Goal: Information Seeking & Learning: Compare options

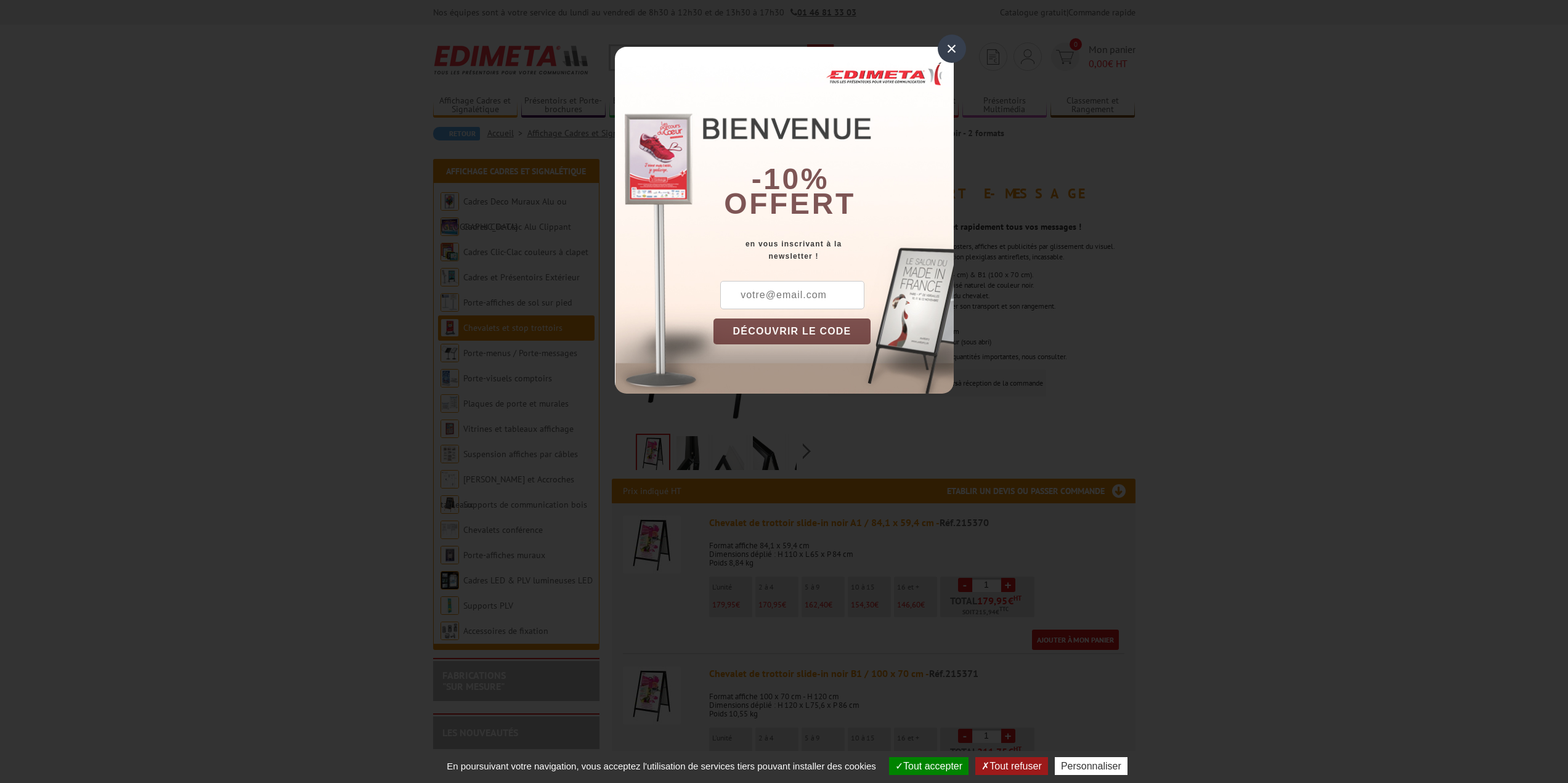
click at [949, 41] on div "×" at bounding box center [951, 48] width 28 height 28
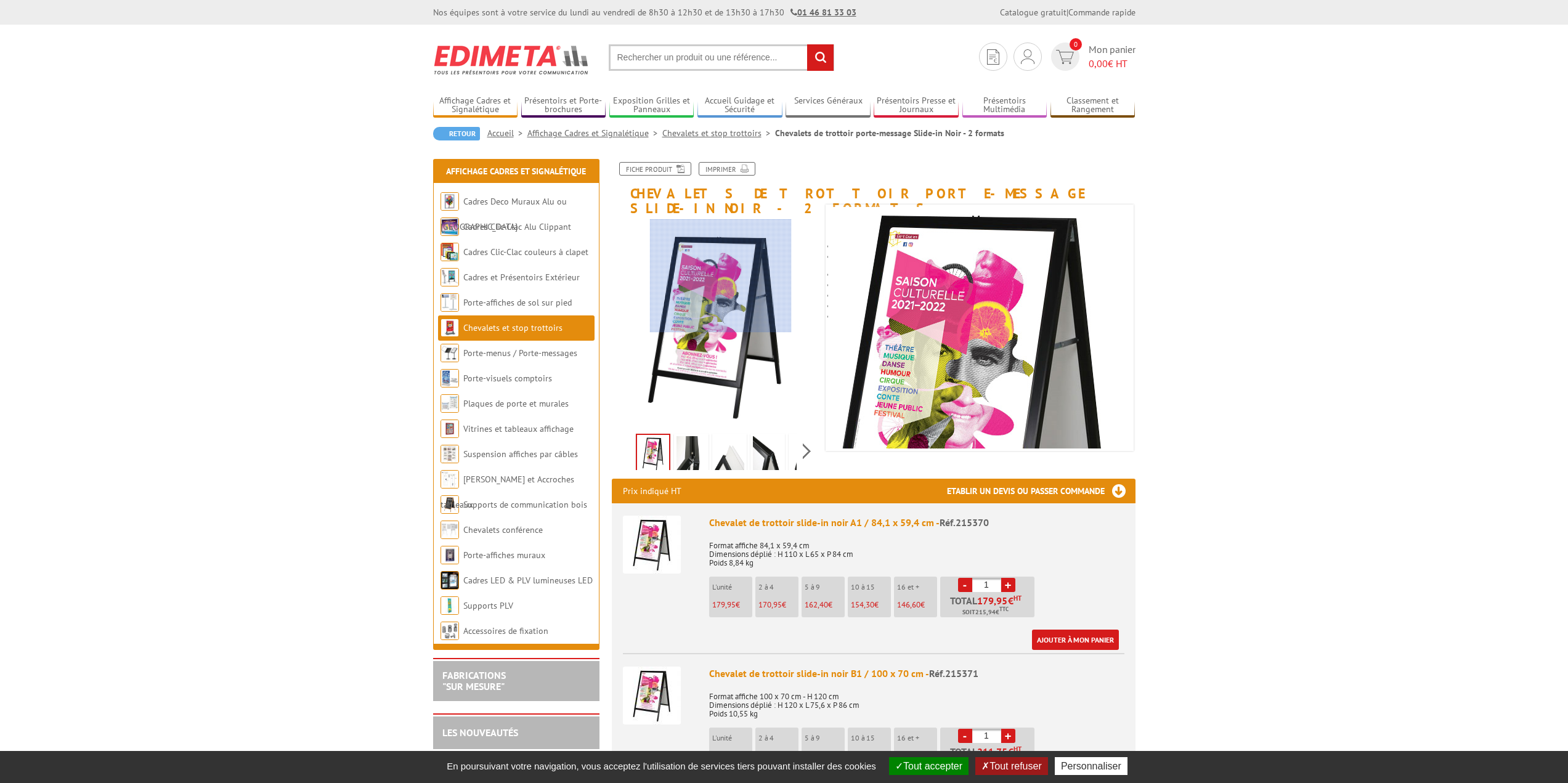
click at [721, 275] on div at bounding box center [720, 275] width 141 height 113
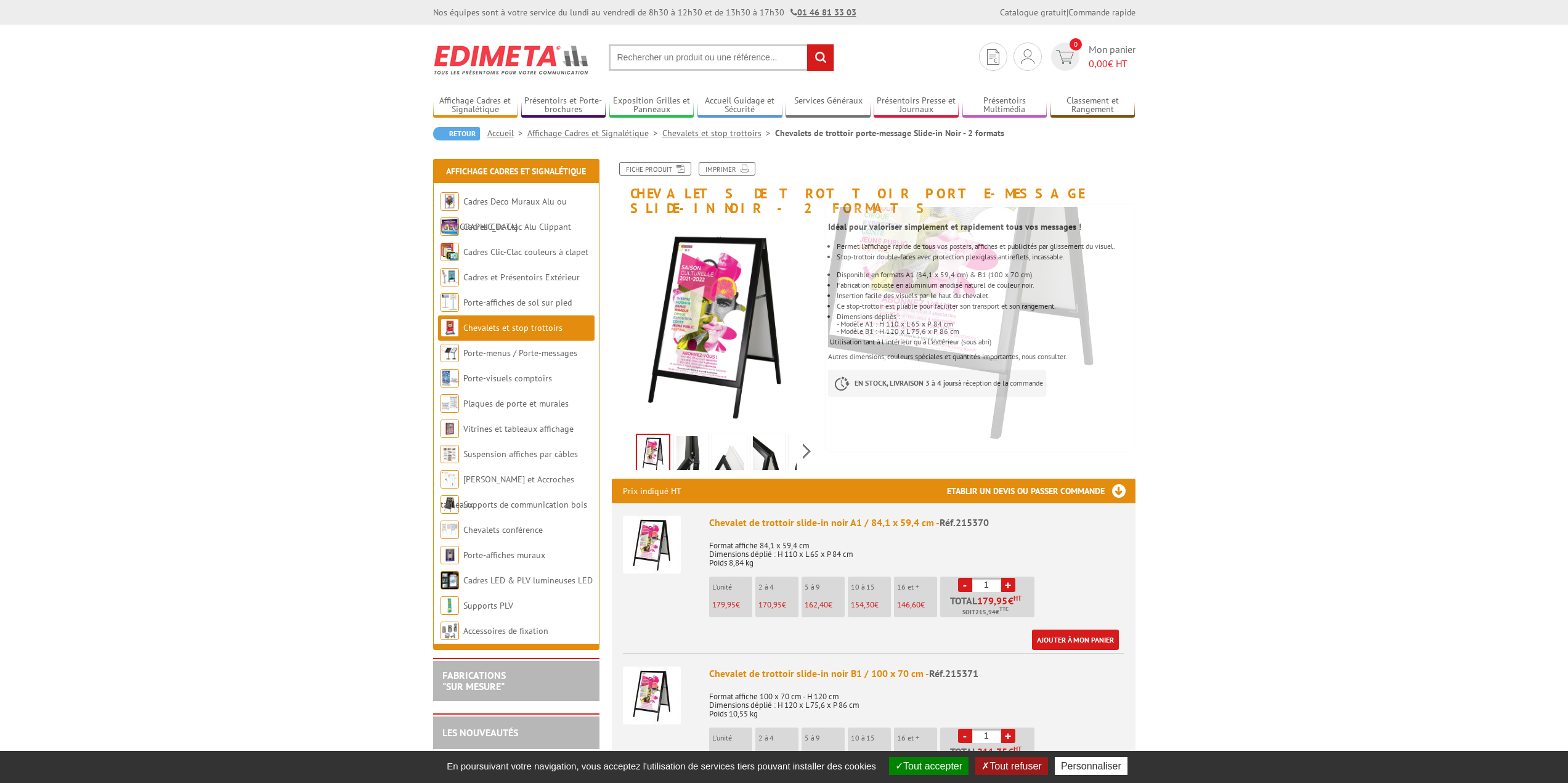
click at [652, 438] on img at bounding box center [653, 454] width 32 height 38
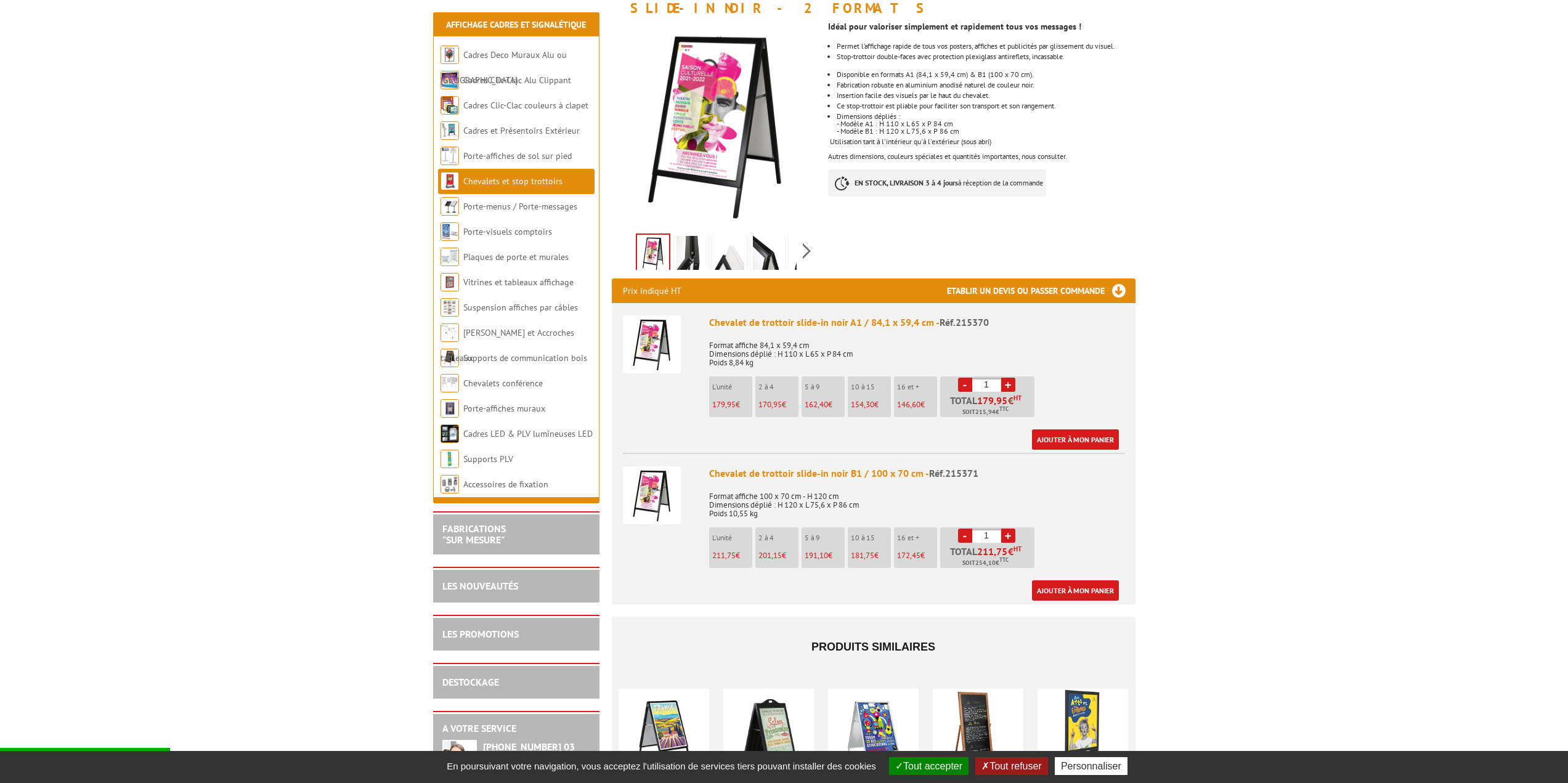
scroll to position [205, 0]
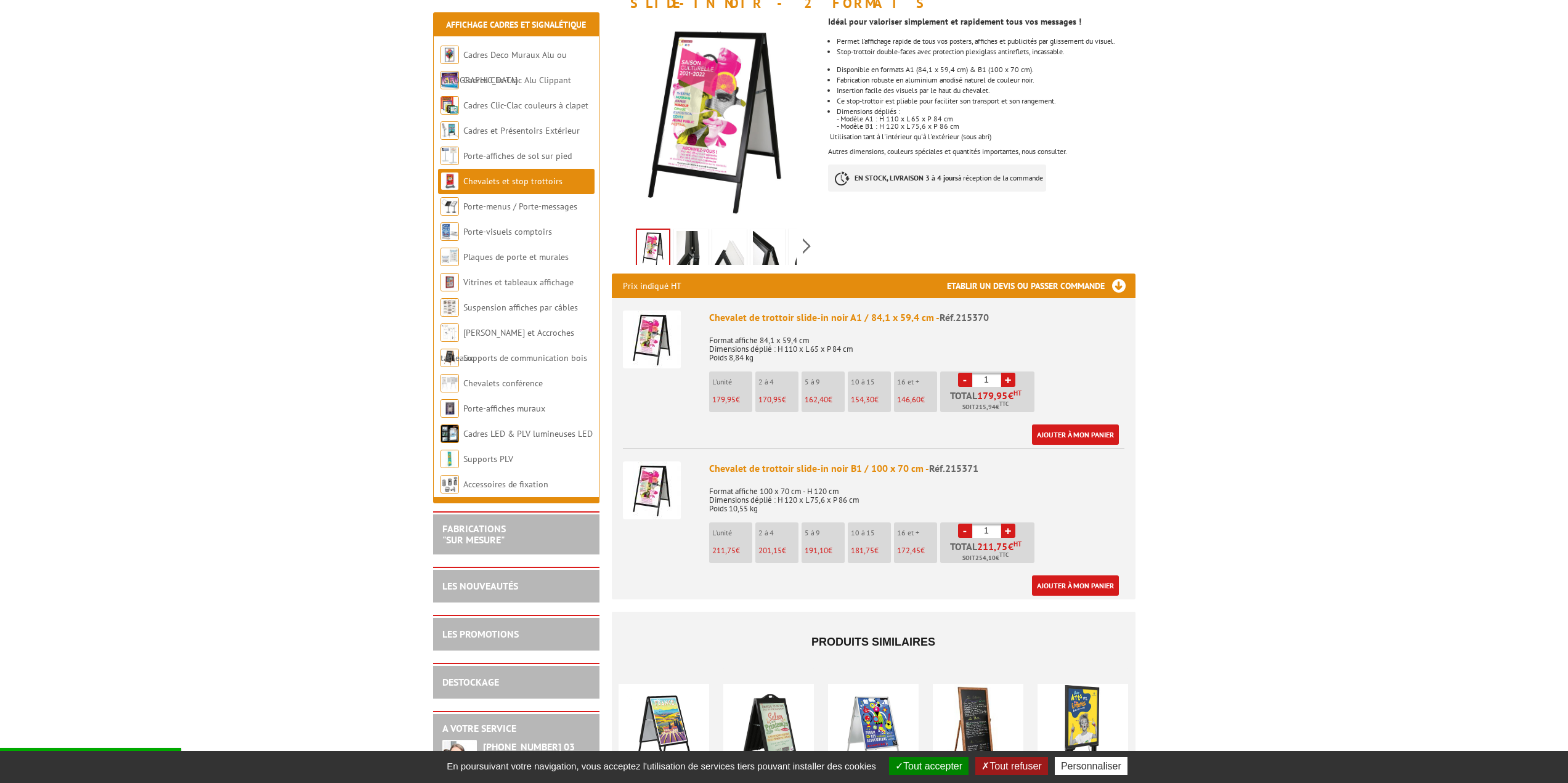
click at [650, 322] on img at bounding box center [652, 339] width 58 height 58
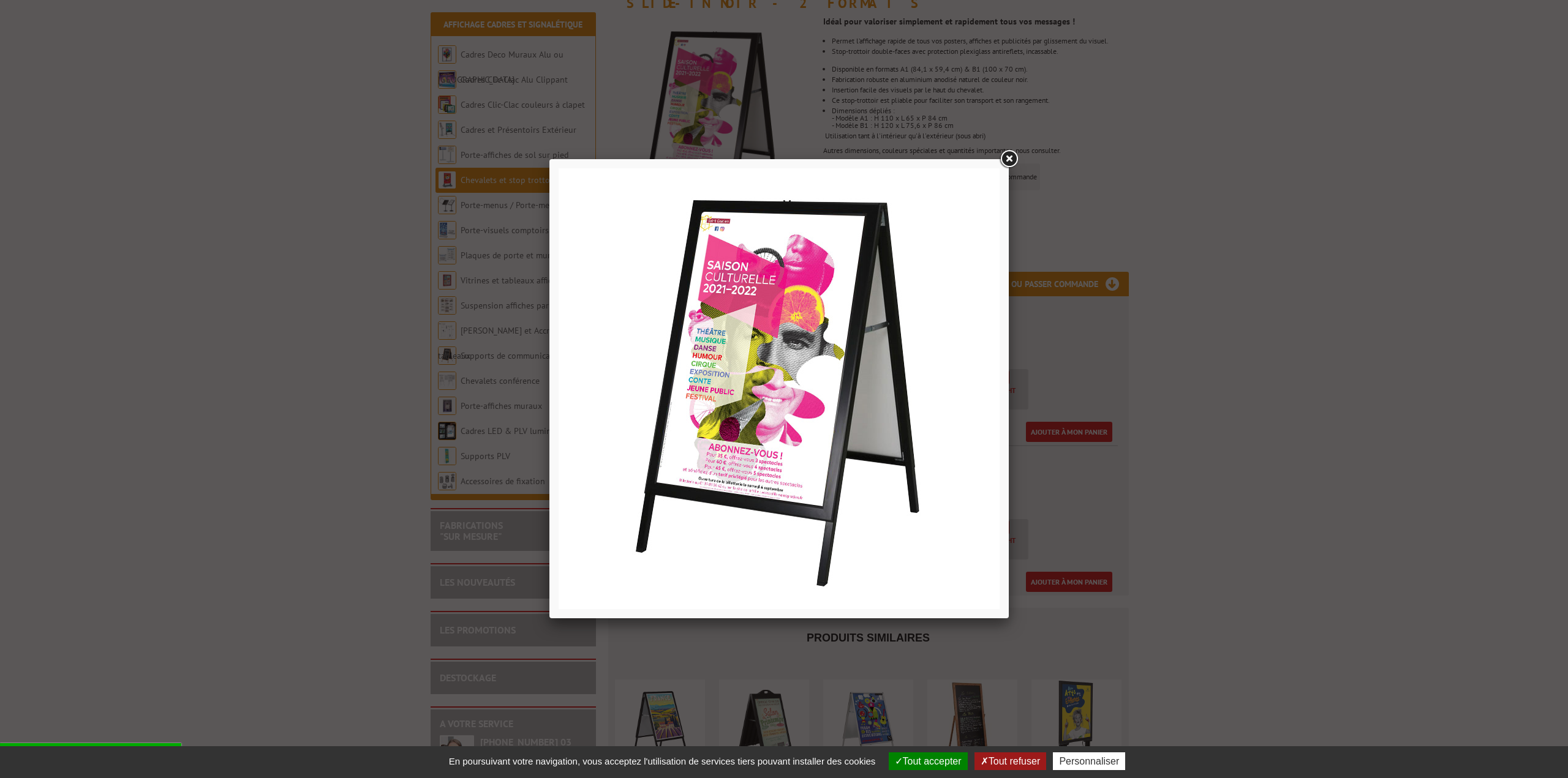
click at [1014, 160] on link at bounding box center [1009, 159] width 22 height 22
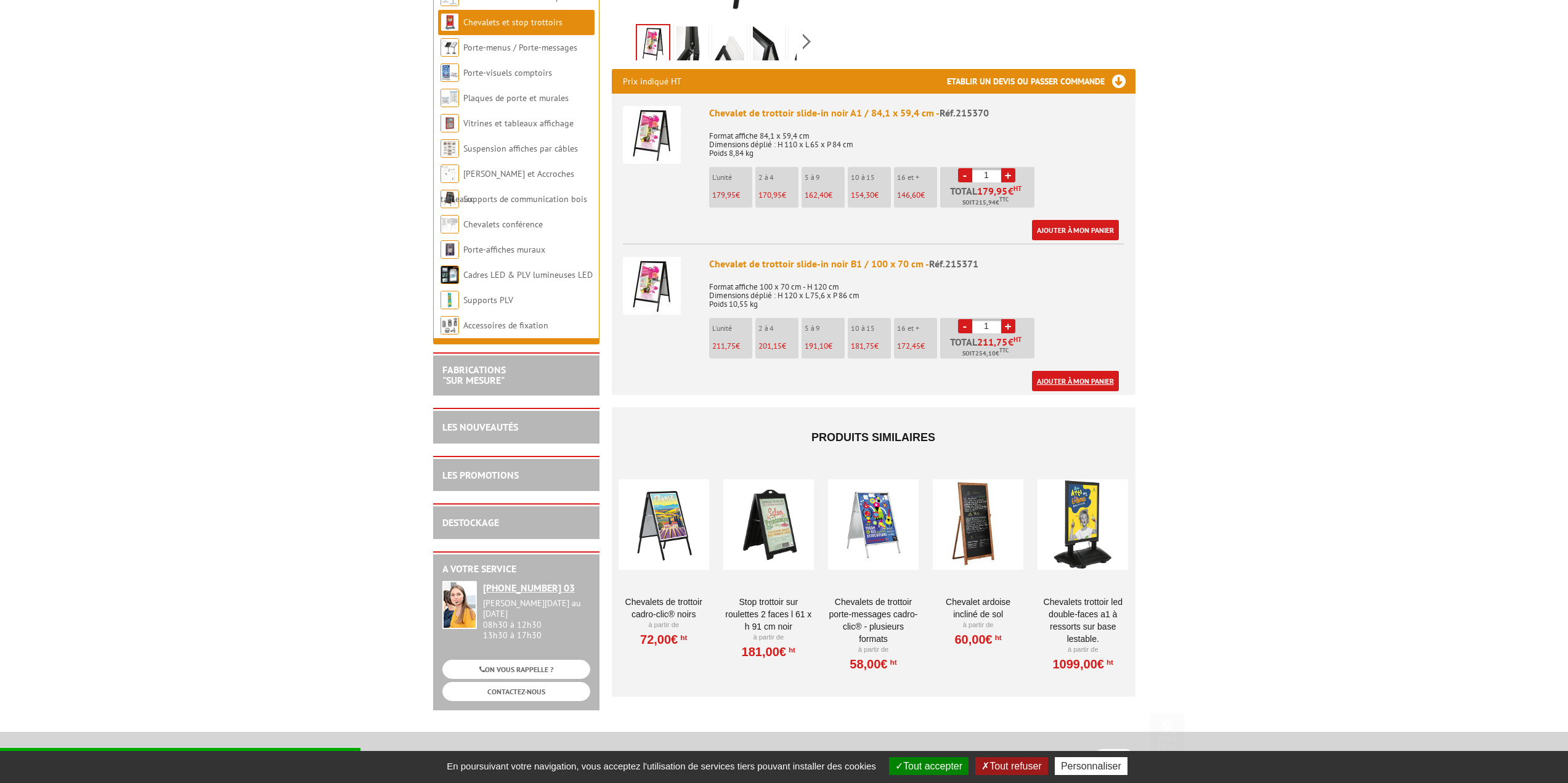
scroll to position [411, 0]
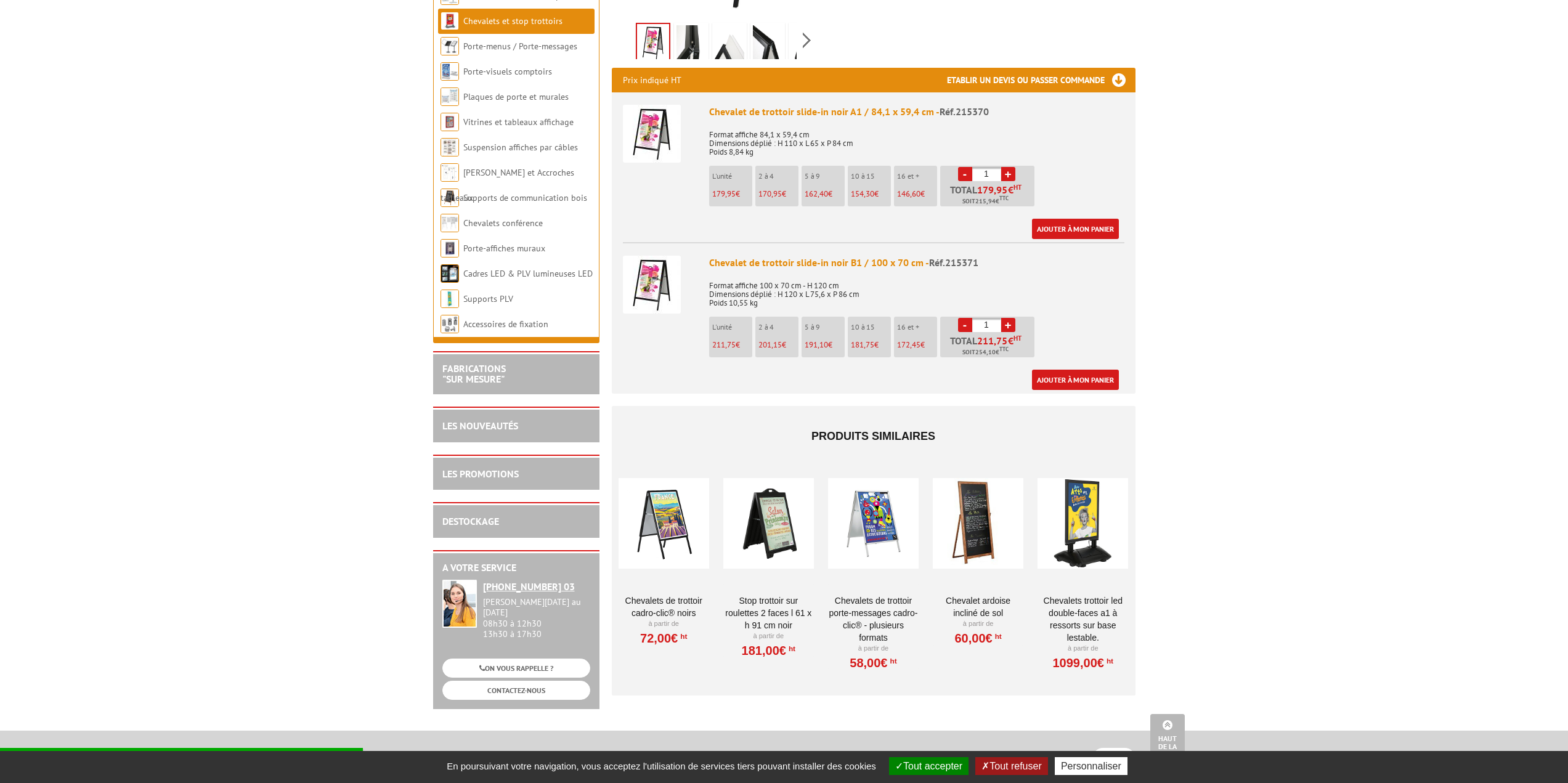
click at [1086, 499] on div at bounding box center [1082, 524] width 91 height 124
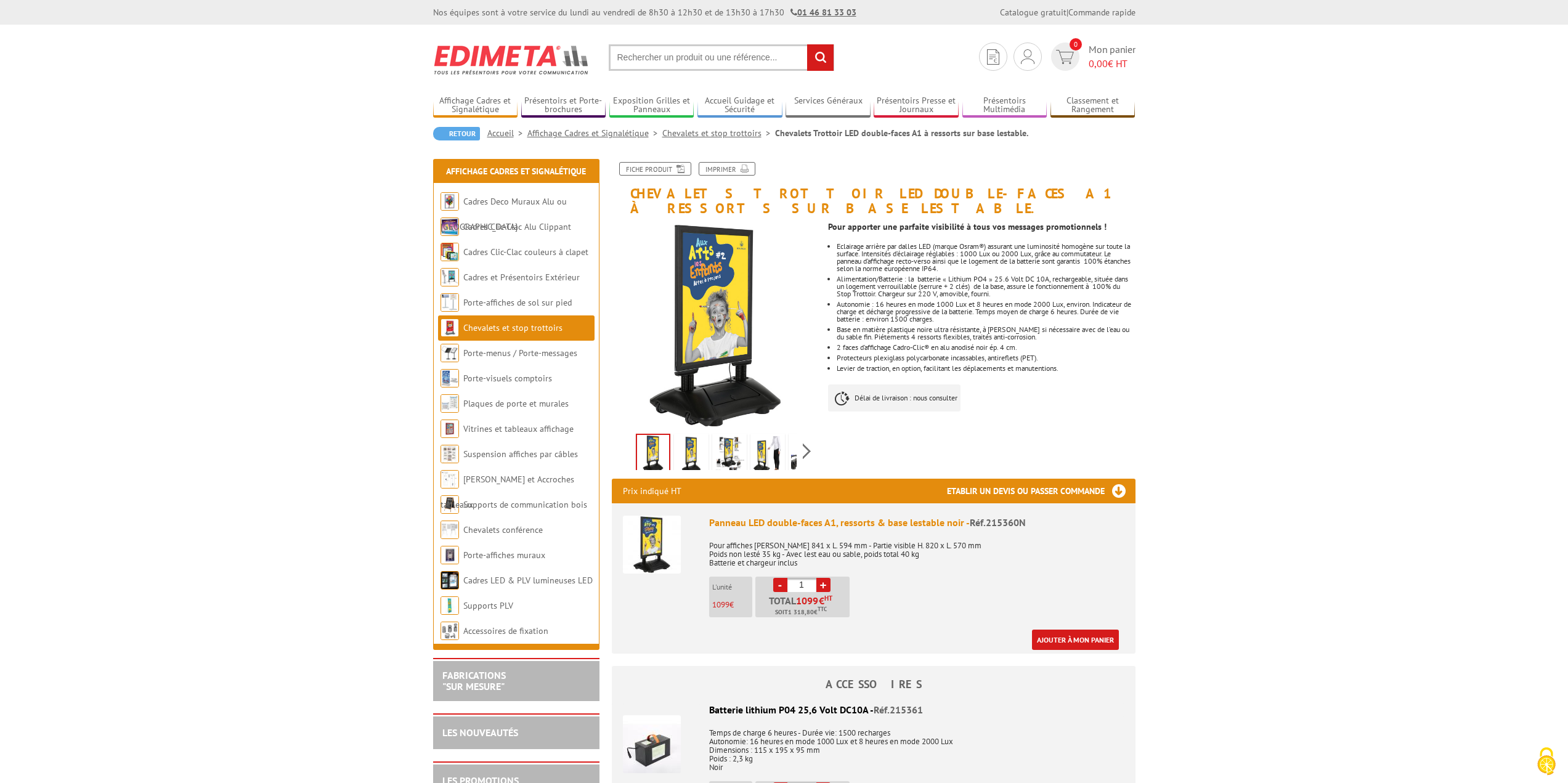
click at [647, 518] on img at bounding box center [652, 544] width 58 height 58
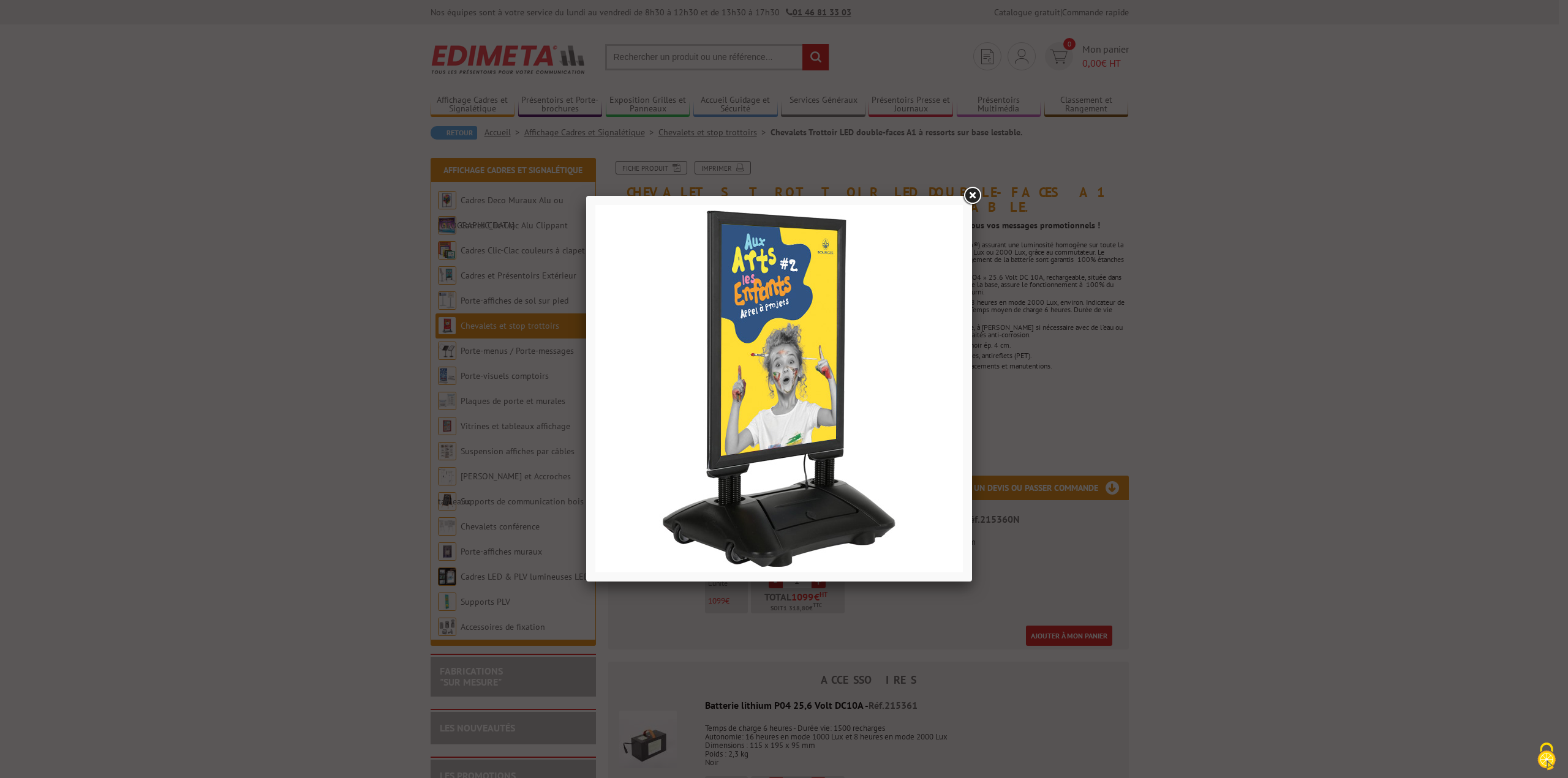
drag, startPoint x: 1163, startPoint y: 362, endPoint x: 1168, endPoint y: 356, distance: 7.8
click at [1163, 362] on div at bounding box center [784, 389] width 1568 height 778
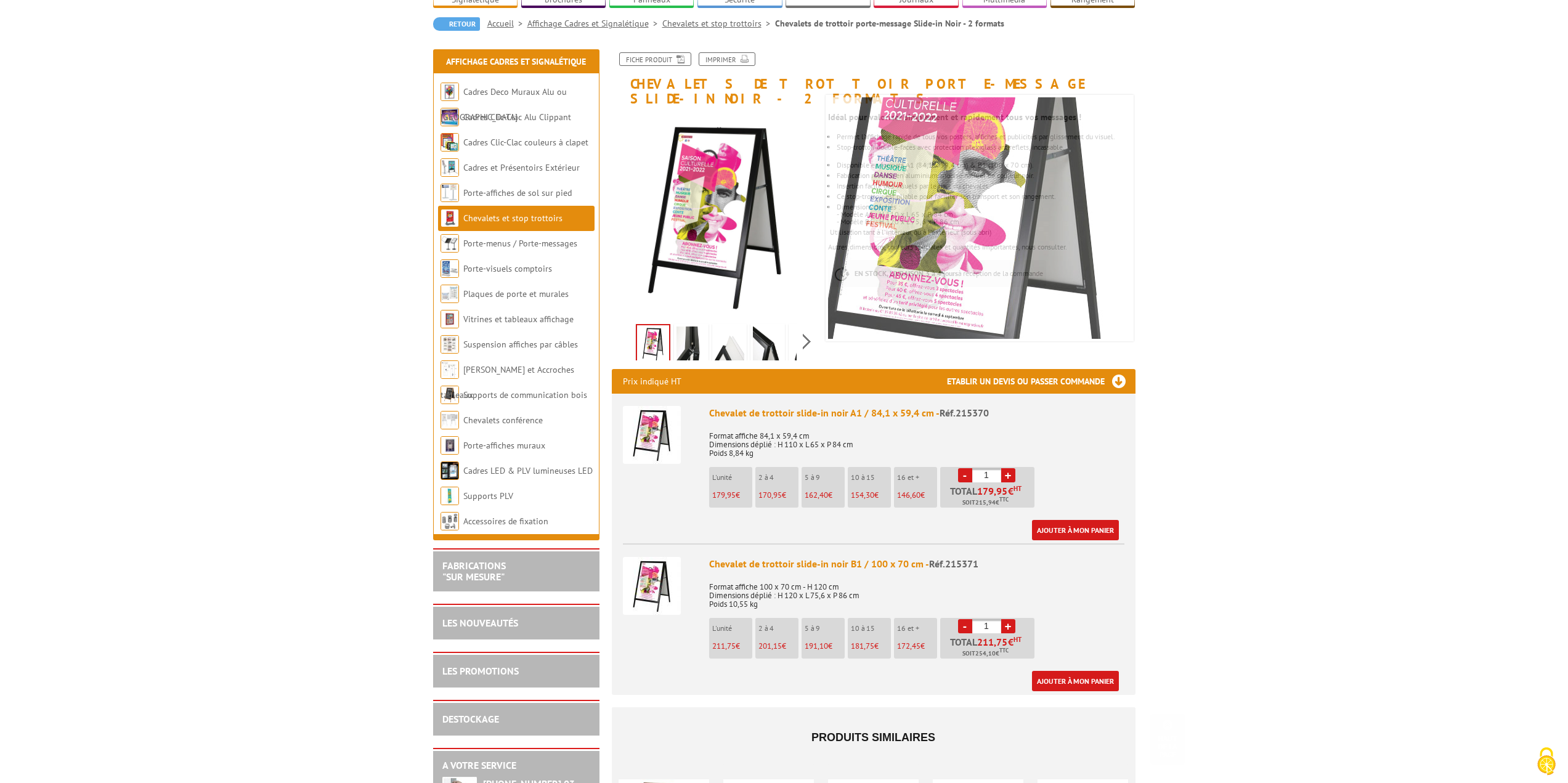
scroll to position [513, 0]
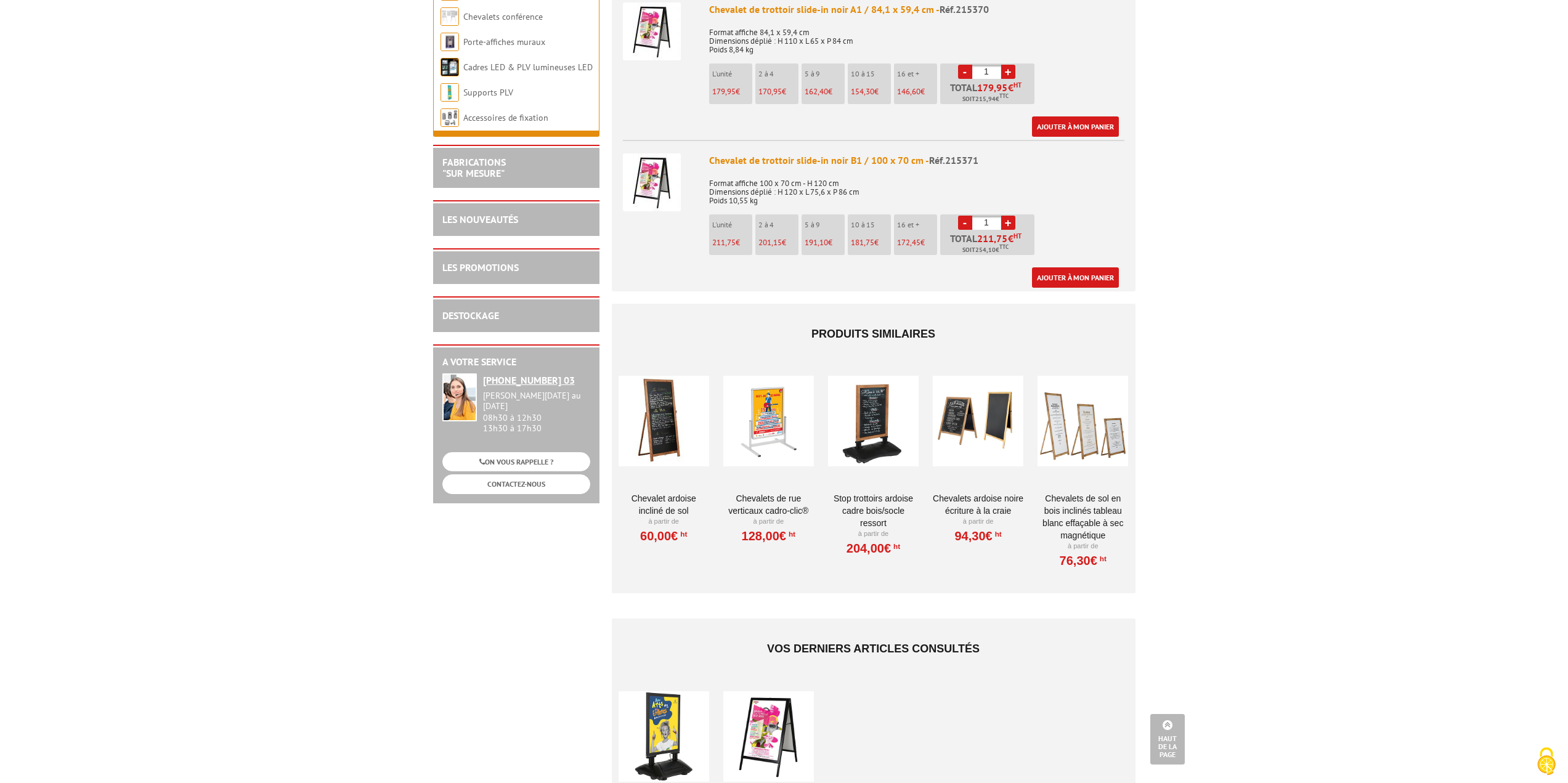
click at [767, 404] on div at bounding box center [768, 422] width 91 height 124
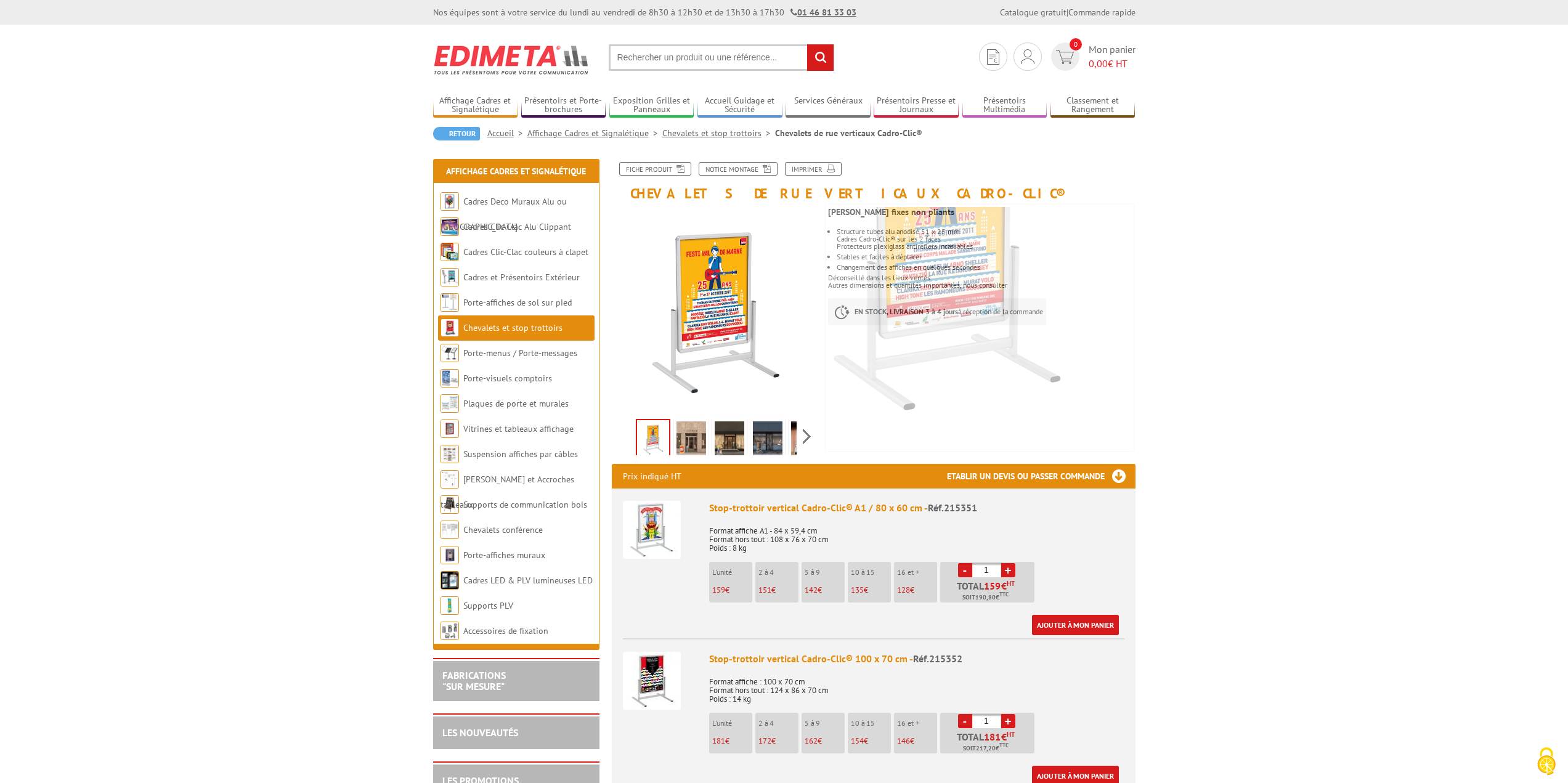
click at [695, 454] on img at bounding box center [690, 440] width 30 height 38
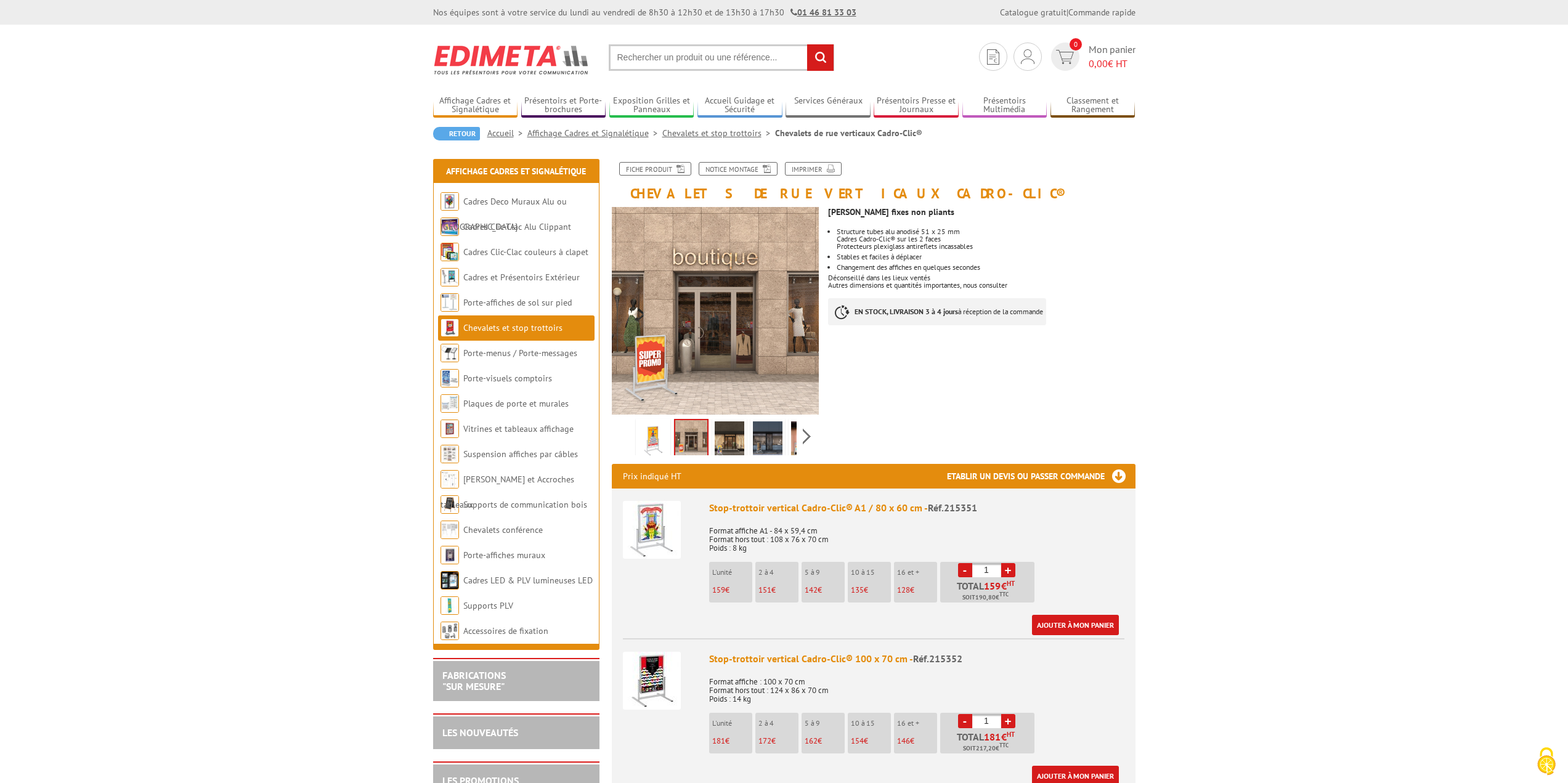
click at [734, 443] on img at bounding box center [729, 440] width 30 height 38
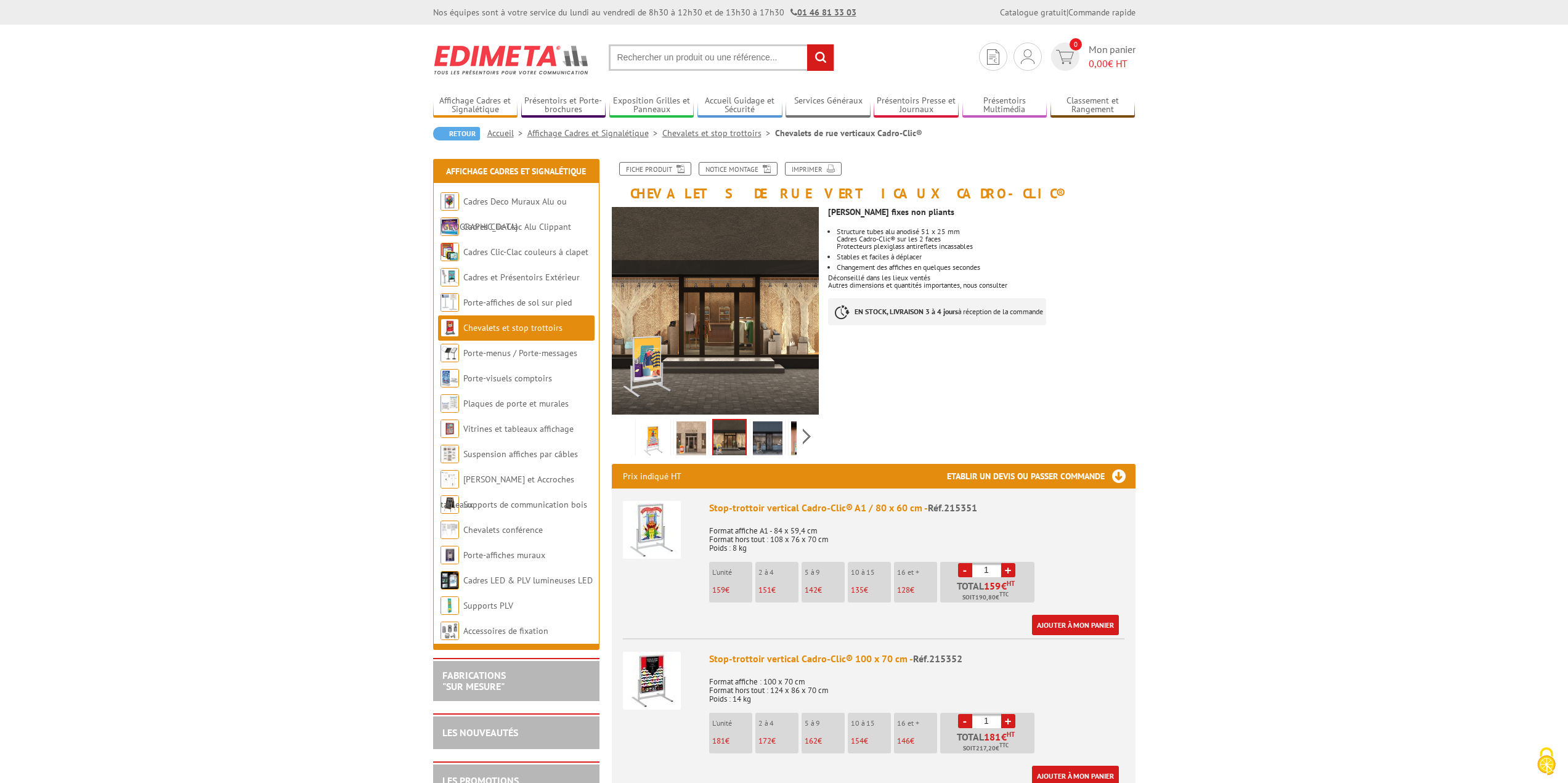
click at [766, 435] on img at bounding box center [767, 440] width 30 height 38
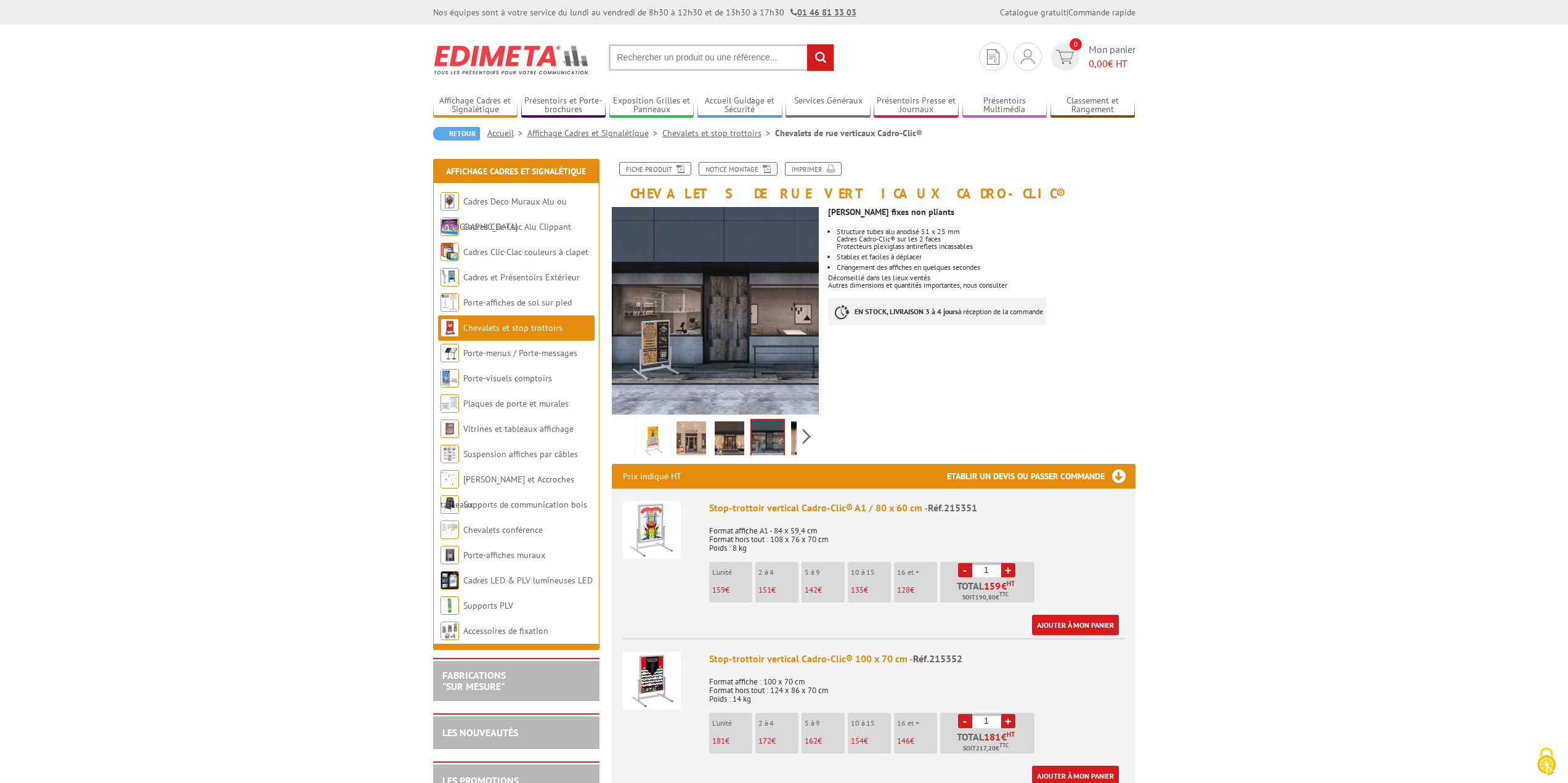
click at [655, 434] on img at bounding box center [652, 440] width 30 height 38
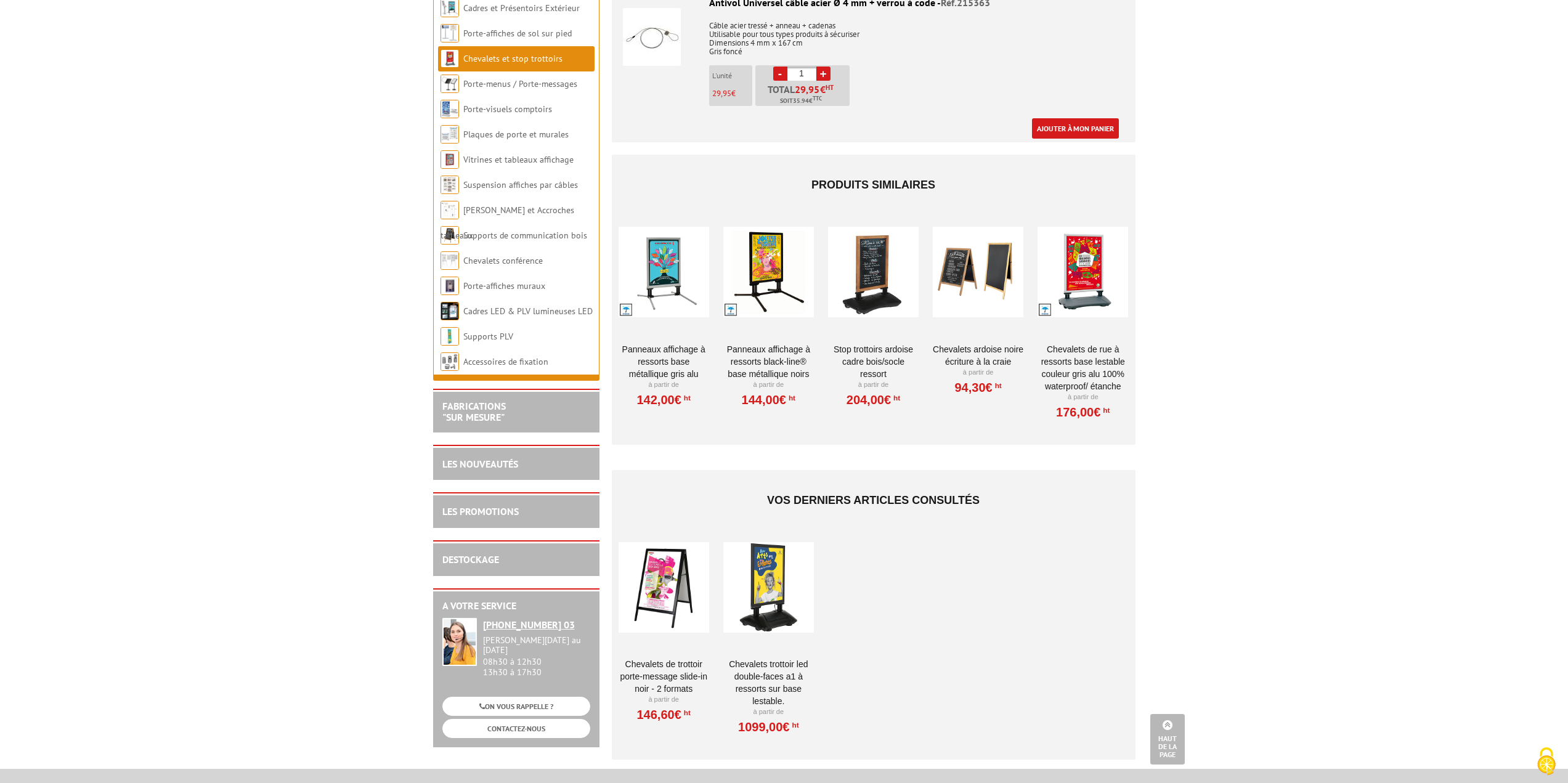
scroll to position [1129, 0]
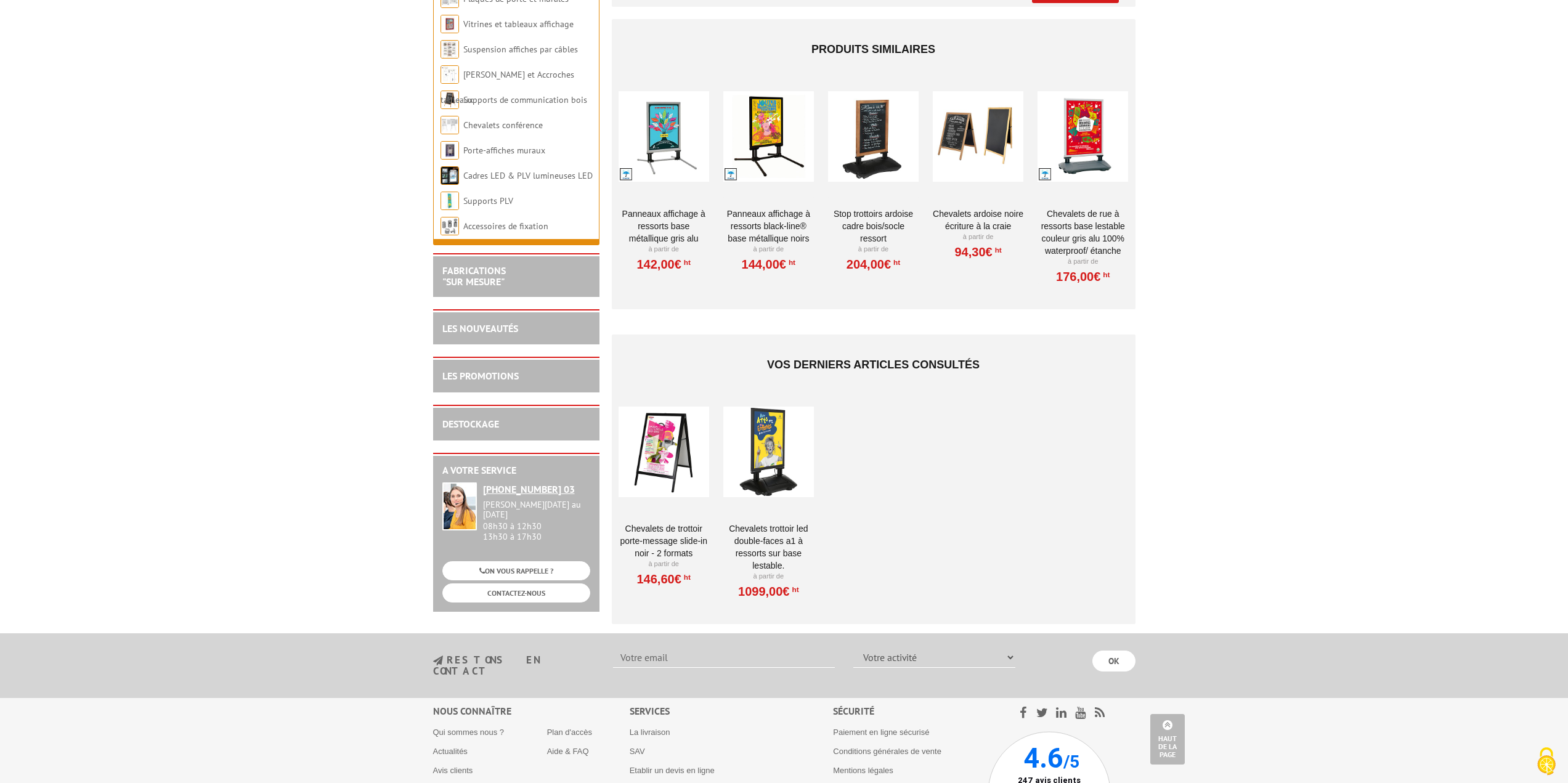
click at [767, 128] on div at bounding box center [768, 137] width 91 height 124
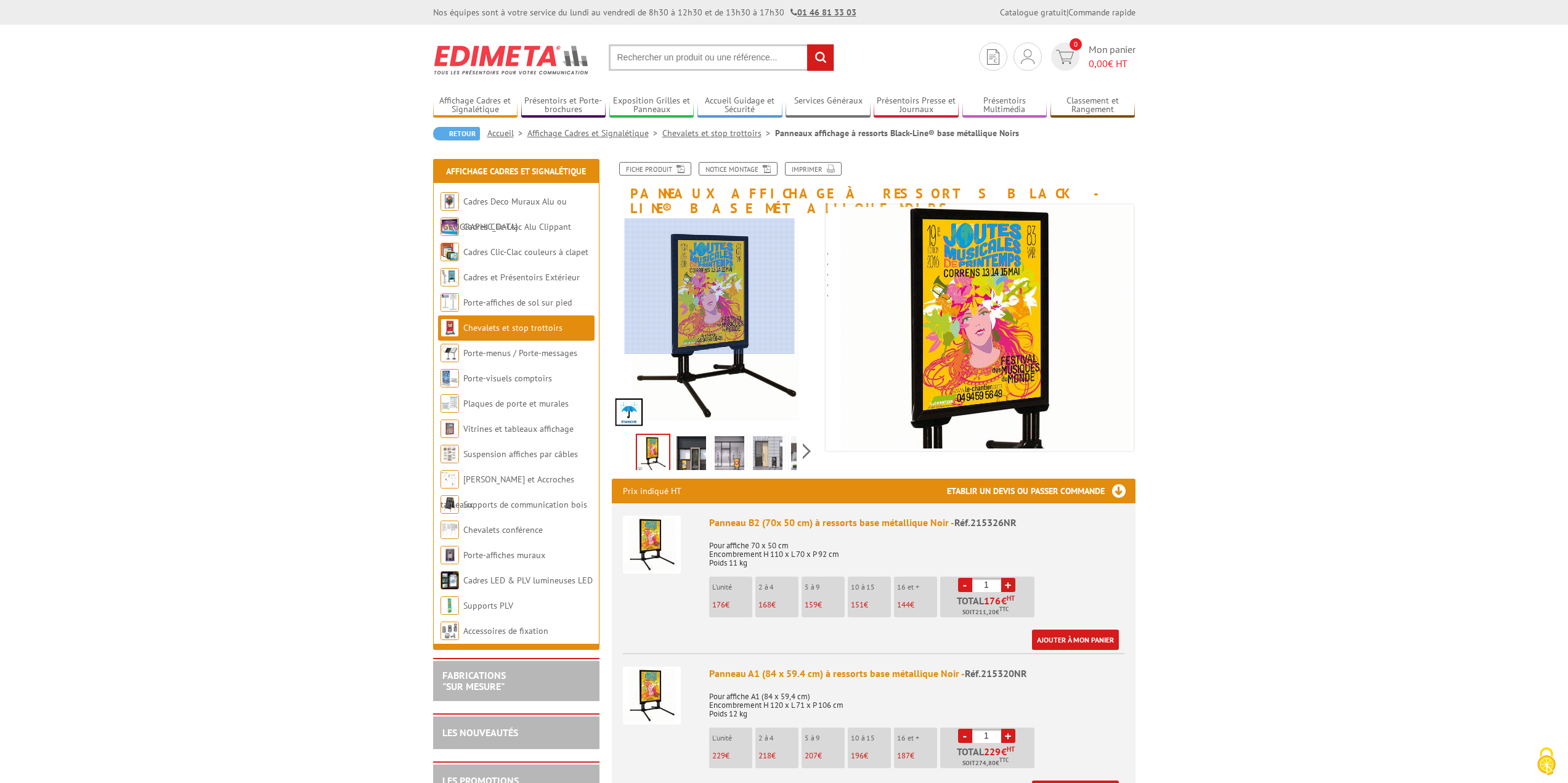
click at [710, 287] on div at bounding box center [709, 286] width 170 height 135
